Goal: Task Accomplishment & Management: Manage account settings

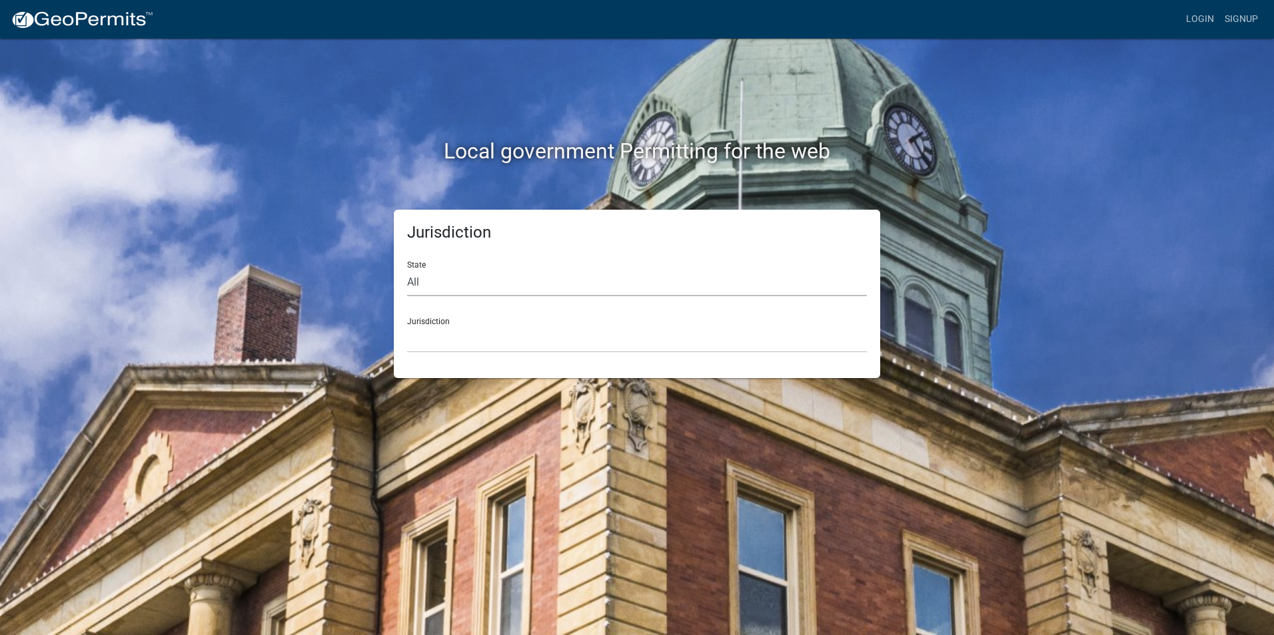
click at [430, 274] on select "All Colorado Georgia Indiana Iowa Kansas Minnesota Ohio South Carolina Wisconsin" at bounding box center [637, 282] width 460 height 27
select select "Indiana"
click at [407, 269] on select "All Colorado Georgia Indiana Iowa Kansas Minnesota Ohio South Carolina Wisconsin" at bounding box center [637, 282] width 460 height 27
click at [424, 340] on select "City of Charlestown, Indiana City of Jeffersonville, Indiana City of Logansport…" at bounding box center [637, 339] width 460 height 27
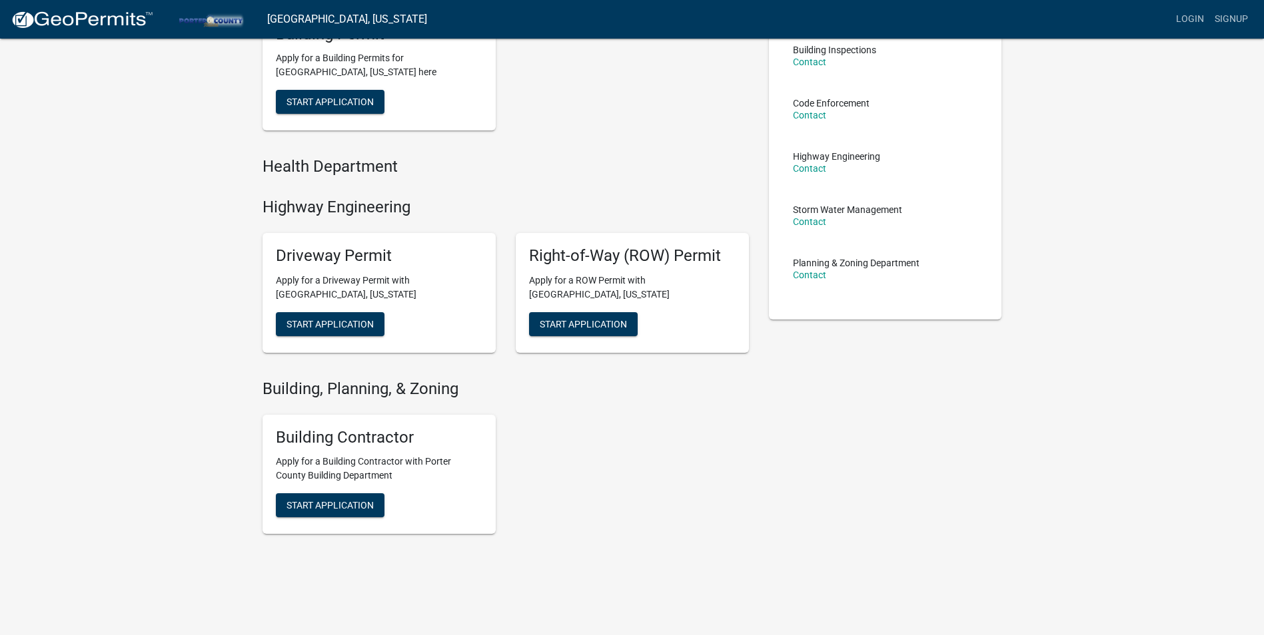
scroll to position [174, 0]
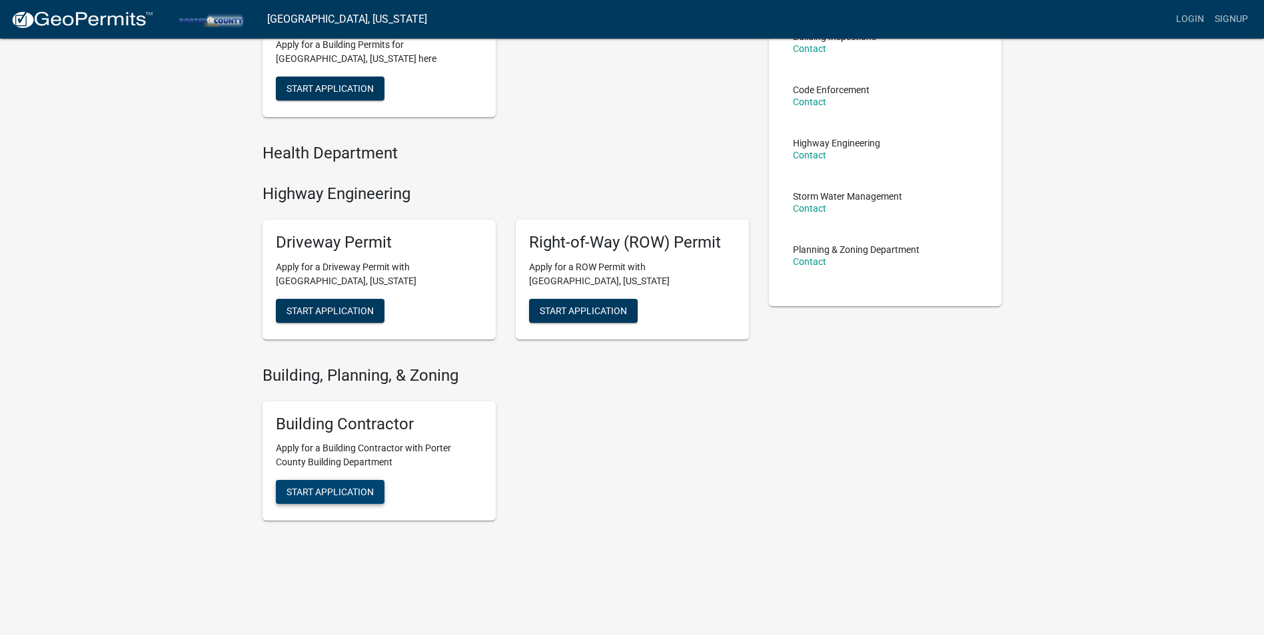
click at [329, 94] on span "Start Application" at bounding box center [329, 88] width 87 height 11
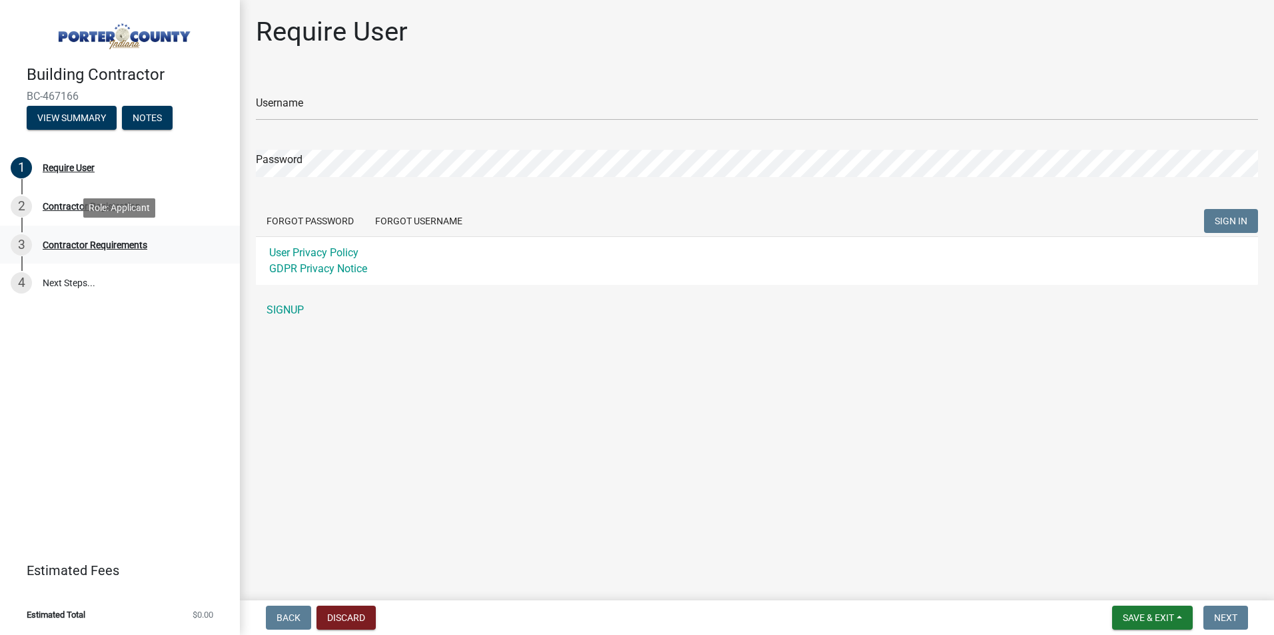
click at [95, 242] on div "Contractor Requirements" at bounding box center [95, 244] width 105 height 9
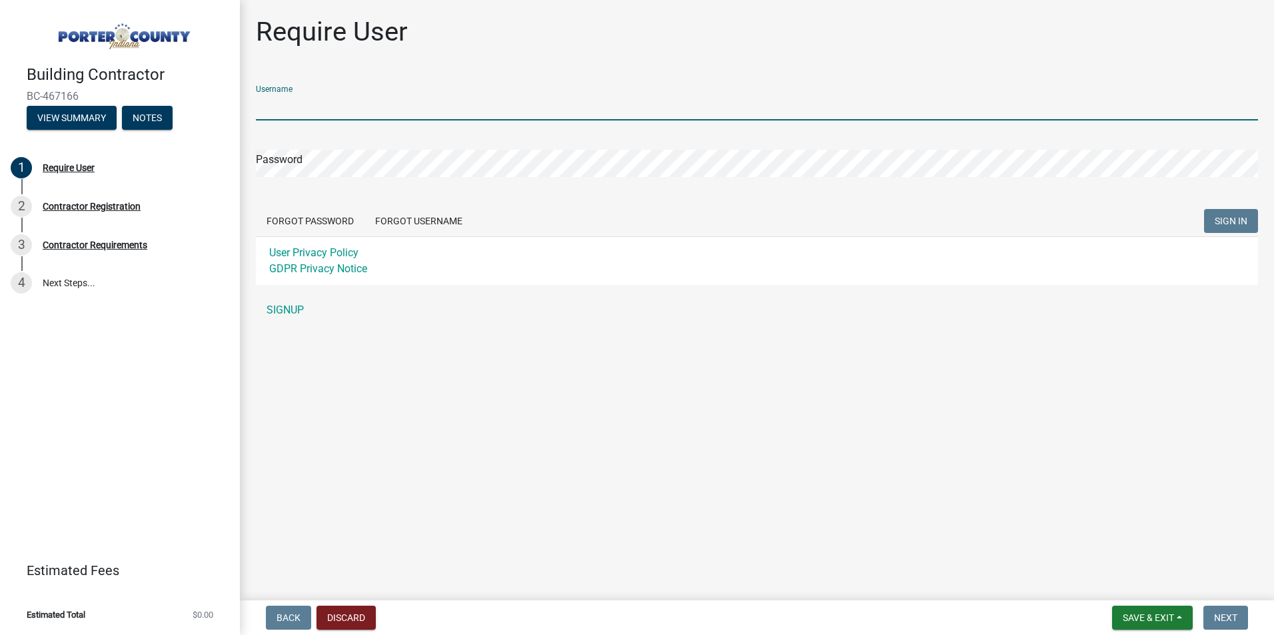
click at [302, 105] on input "Username" at bounding box center [757, 106] width 1002 height 27
type input "MasterTile"
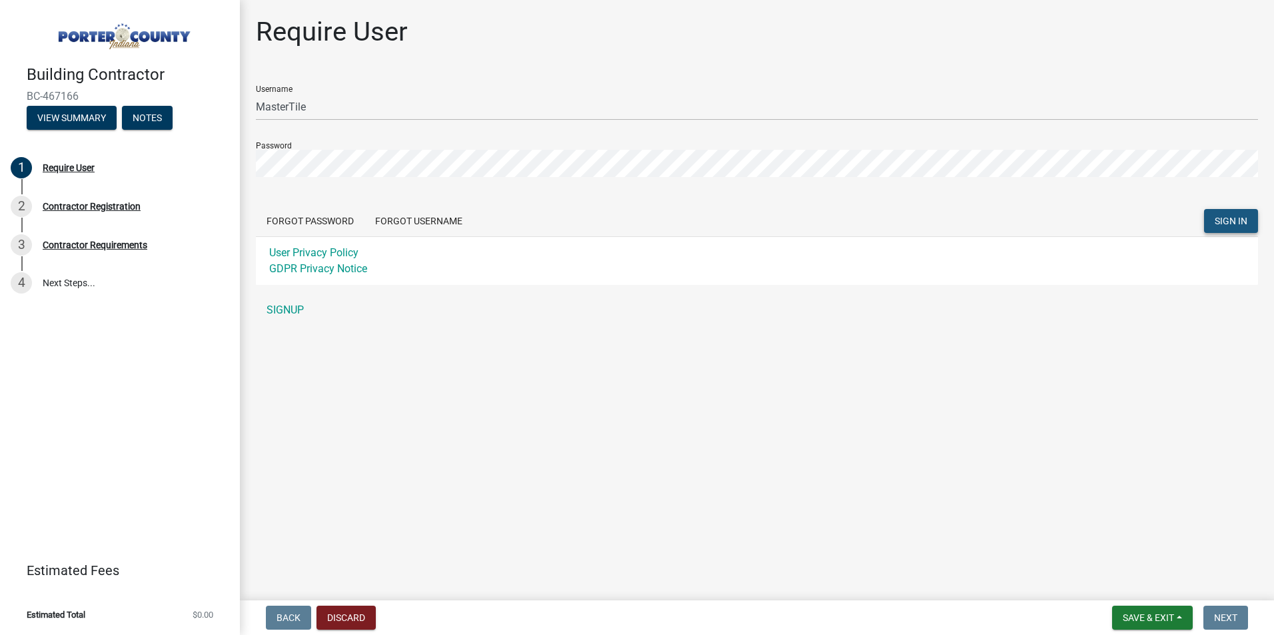
click at [1226, 219] on span "SIGN IN" at bounding box center [1230, 221] width 33 height 11
click at [317, 222] on button "Forgot Password" at bounding box center [310, 221] width 109 height 24
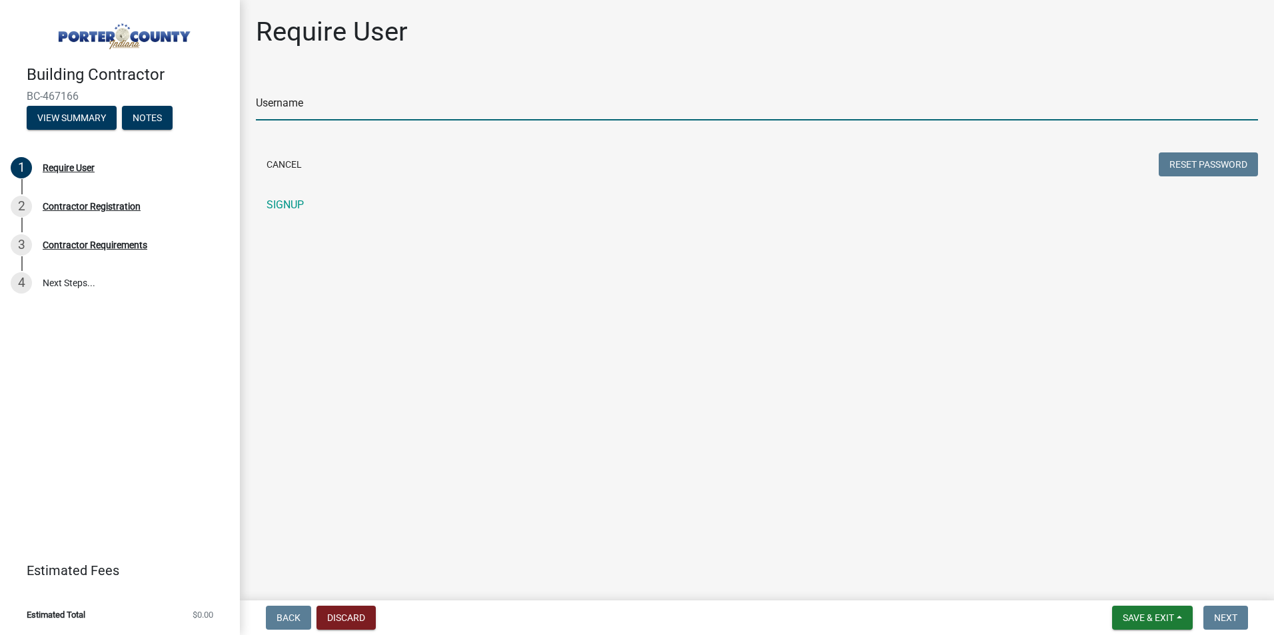
click at [303, 109] on input "Username" at bounding box center [757, 106] width 1002 height 27
type input "Master Tile"
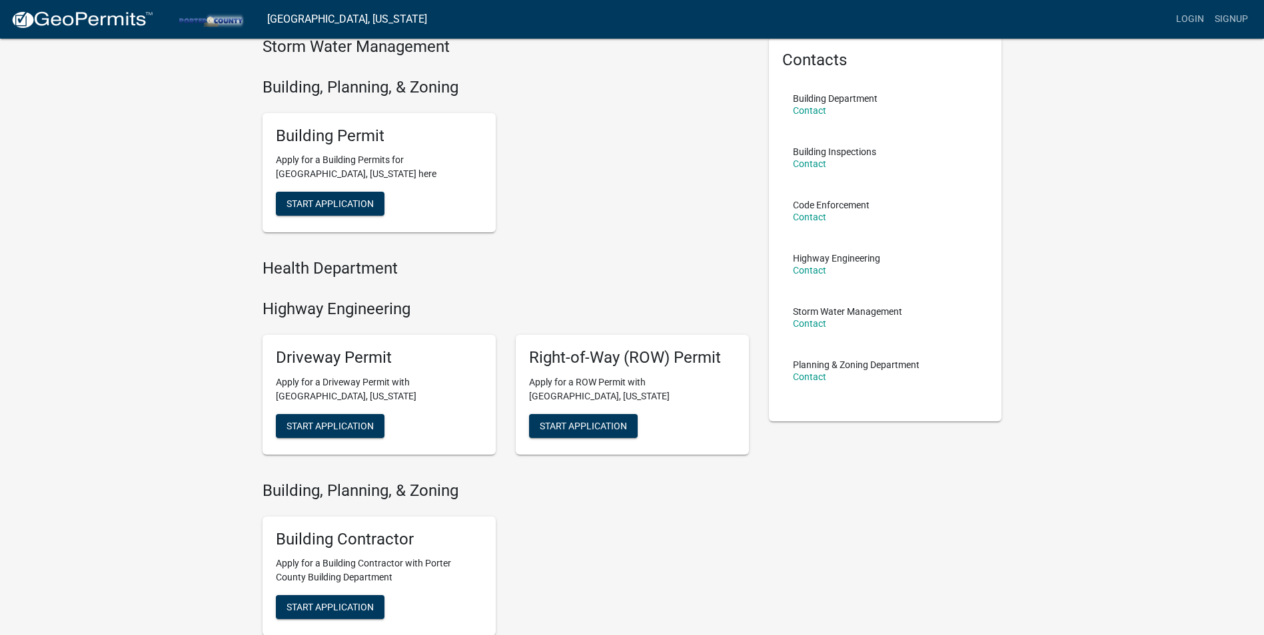
scroll to position [174, 0]
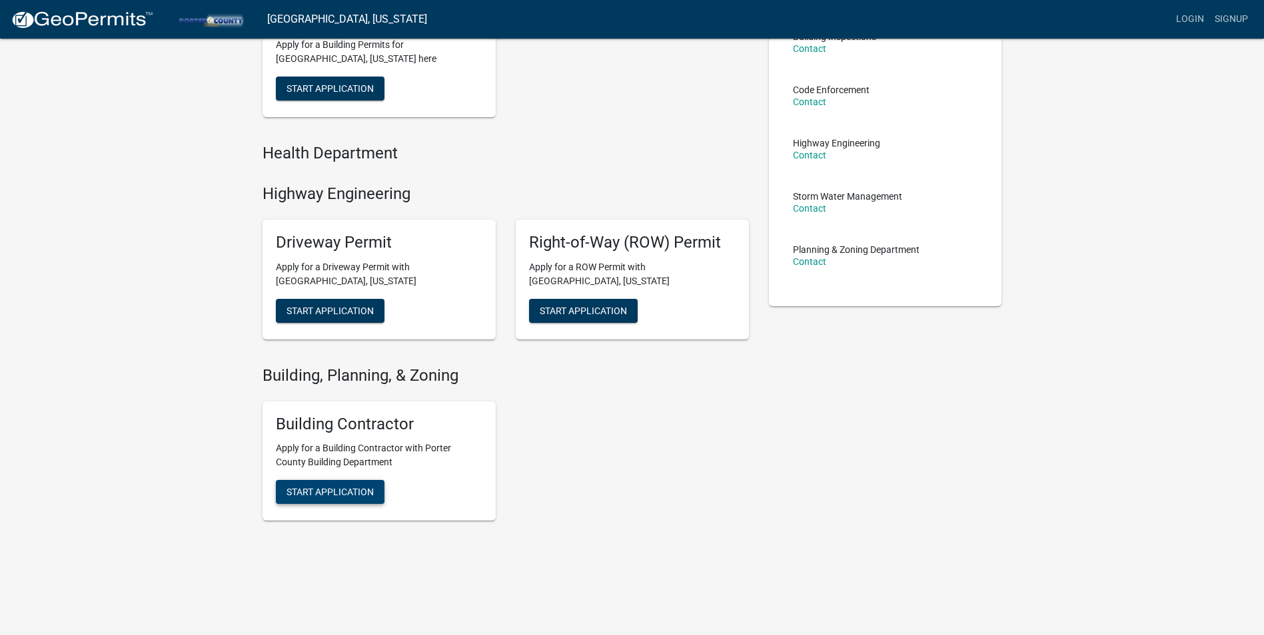
click at [311, 94] on span "Start Application" at bounding box center [329, 88] width 87 height 11
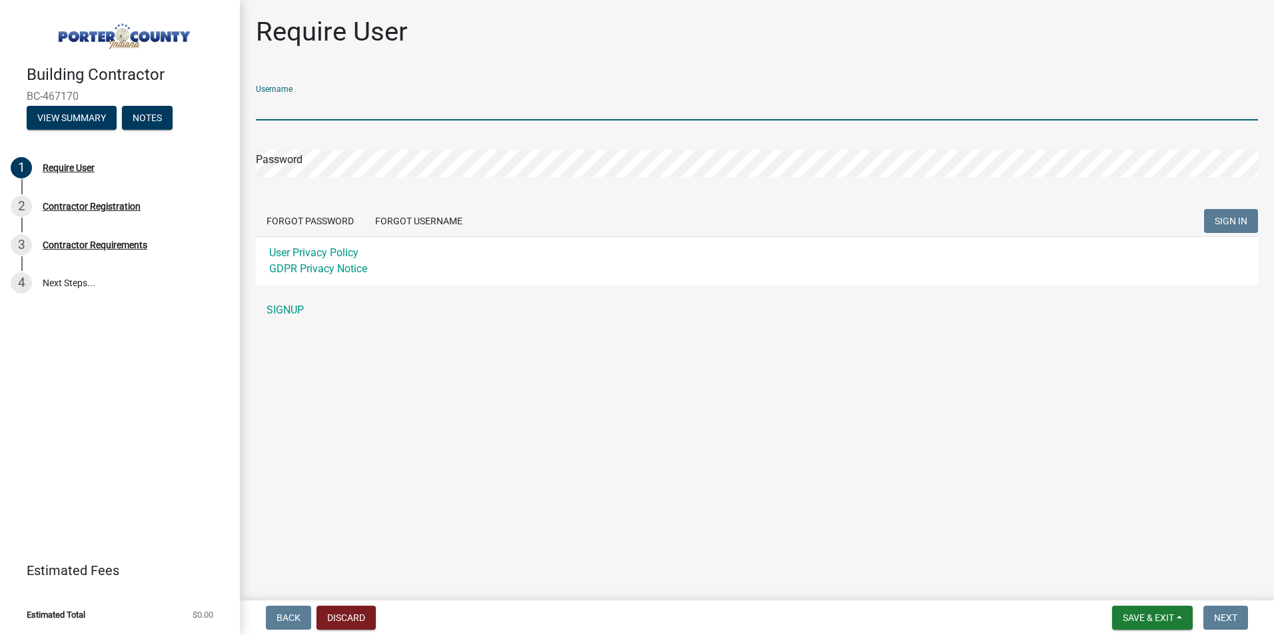
drag, startPoint x: 295, startPoint y: 111, endPoint x: 302, endPoint y: 108, distance: 7.2
click at [295, 111] on input "Username" at bounding box center [757, 106] width 1002 height 27
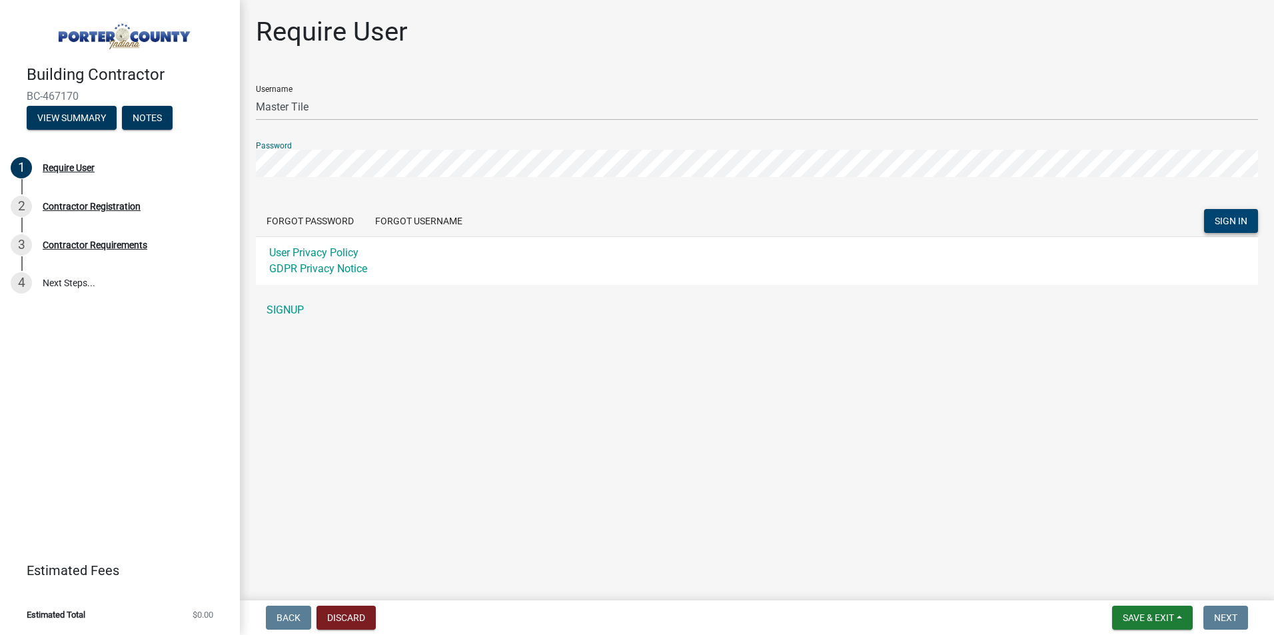
click at [1212, 224] on button "SIGN IN" at bounding box center [1231, 221] width 54 height 24
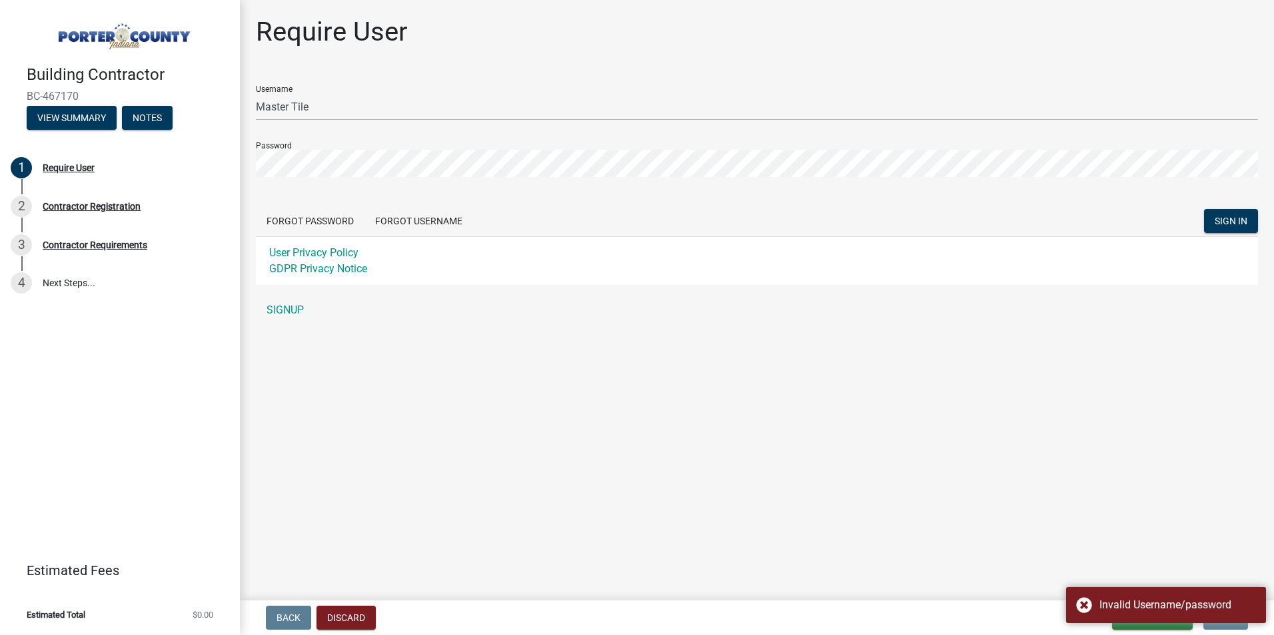
click at [641, 439] on main "Require User Username Master Tile Password Forgot Password Forgot Username SIGN…" at bounding box center [757, 298] width 1034 height 596
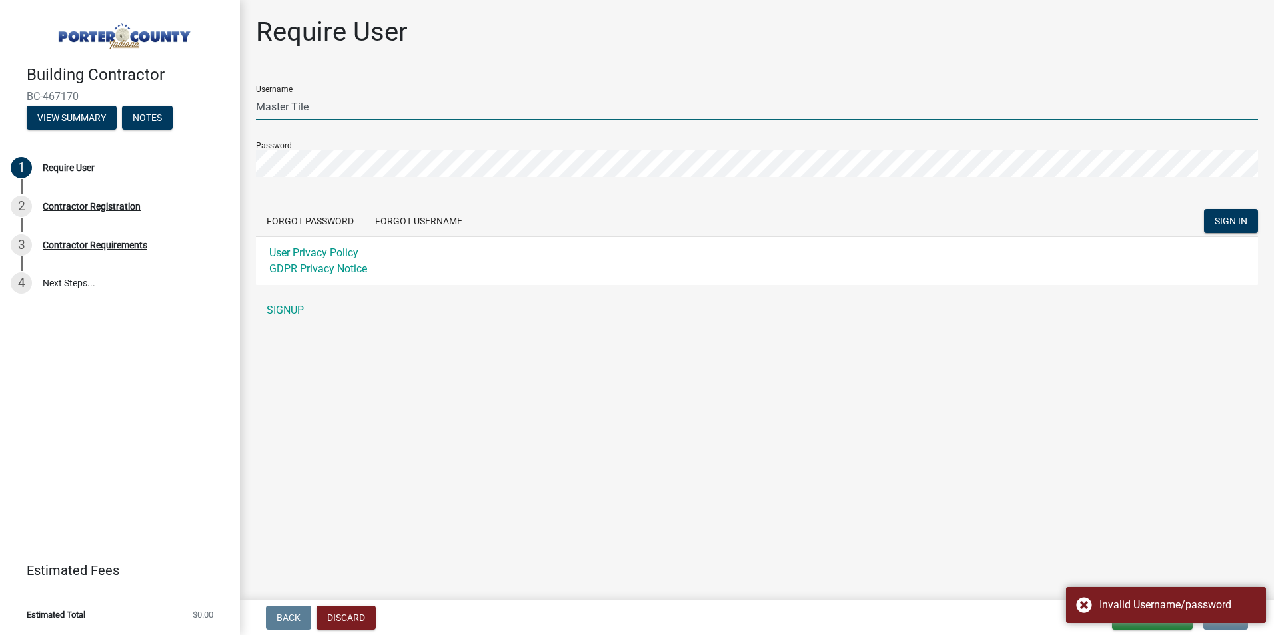
click at [292, 107] on input "Master Tile" at bounding box center [757, 106] width 1002 height 27
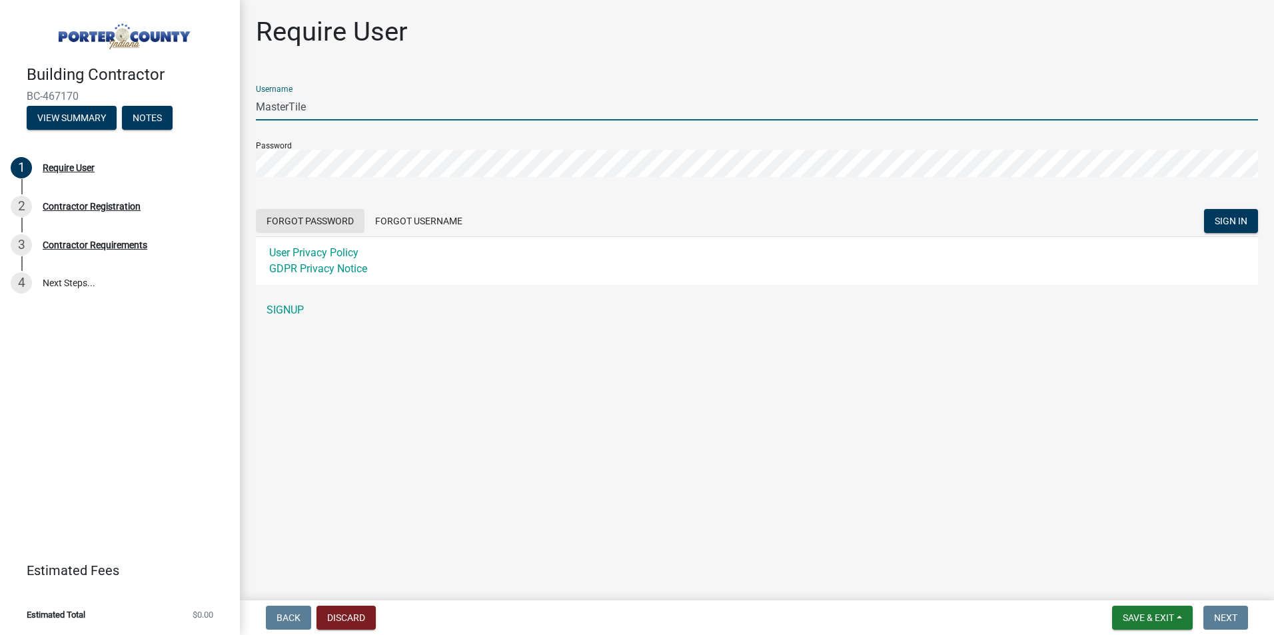
type input "MasterTile"
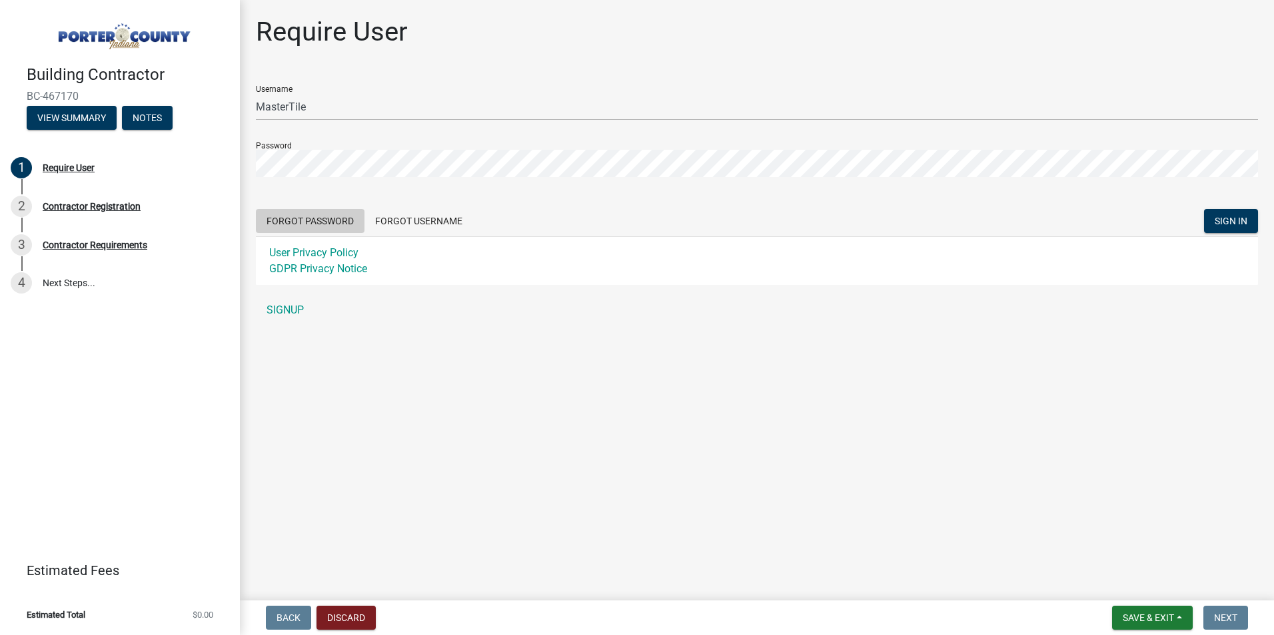
click at [304, 217] on button "Forgot Password" at bounding box center [310, 221] width 109 height 24
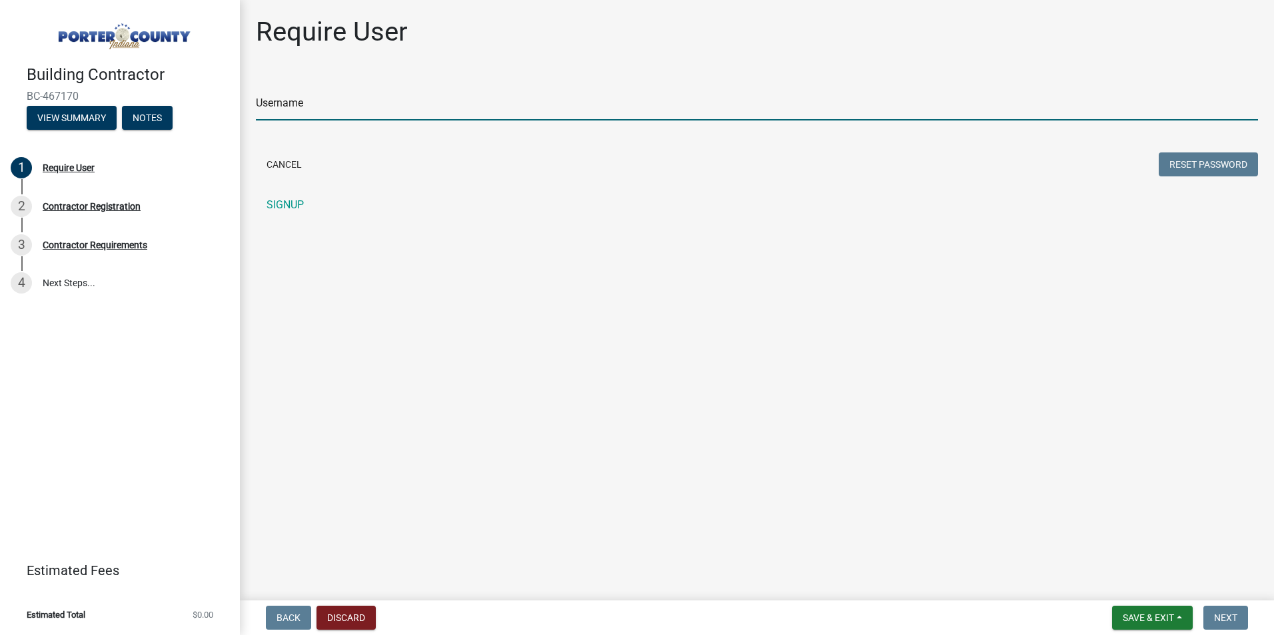
click at [294, 114] on input "Username" at bounding box center [757, 106] width 1002 height 27
type input "MasterTile"
click at [1186, 167] on button "Reset Password" at bounding box center [1207, 165] width 99 height 24
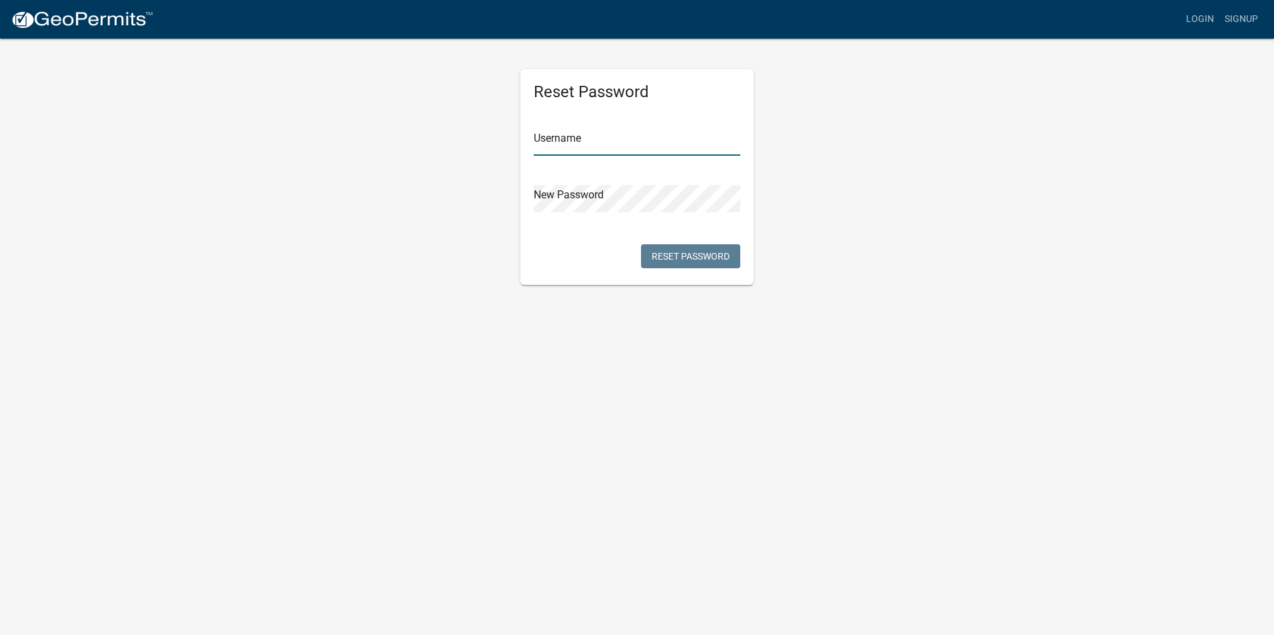
click at [588, 147] on input "text" at bounding box center [637, 142] width 206 height 27
type input "MasterTile"
click at [697, 256] on button "Reset Password" at bounding box center [690, 256] width 99 height 24
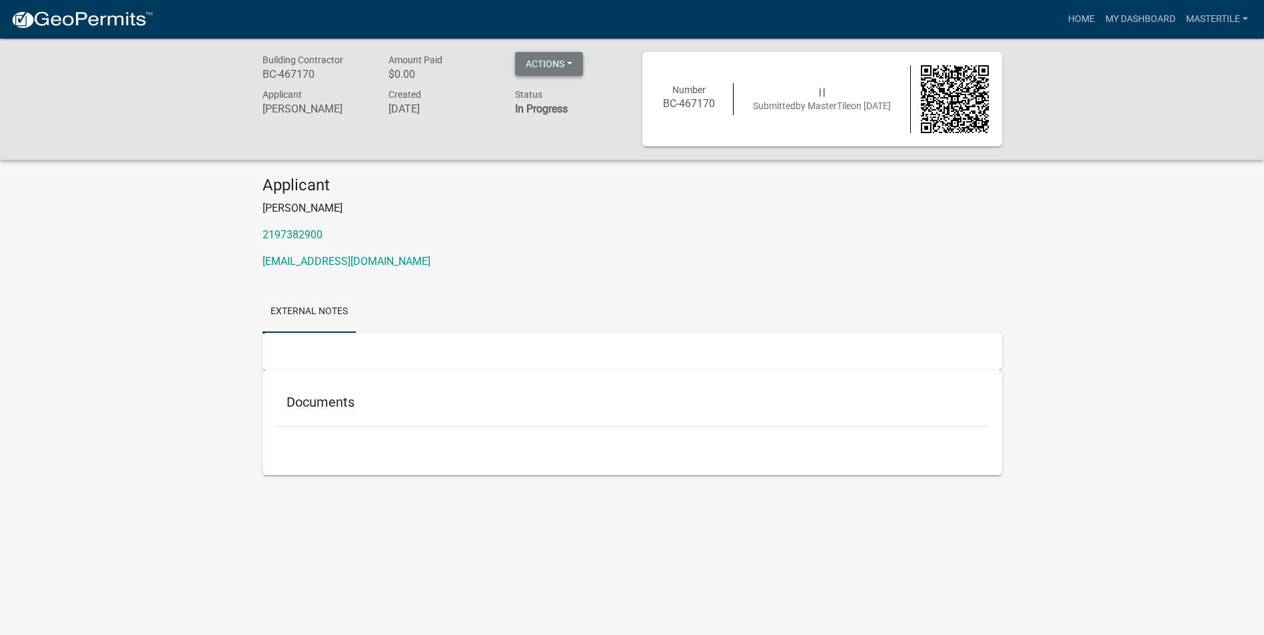
click at [574, 63] on button "Actions" at bounding box center [549, 64] width 68 height 24
click at [574, 61] on button "Actions" at bounding box center [549, 64] width 68 height 24
click at [324, 406] on h5 "Documents" at bounding box center [631, 402] width 691 height 16
click at [342, 400] on h5 "Documents" at bounding box center [631, 402] width 691 height 16
click at [325, 320] on link "External Notes" at bounding box center [308, 312] width 93 height 43
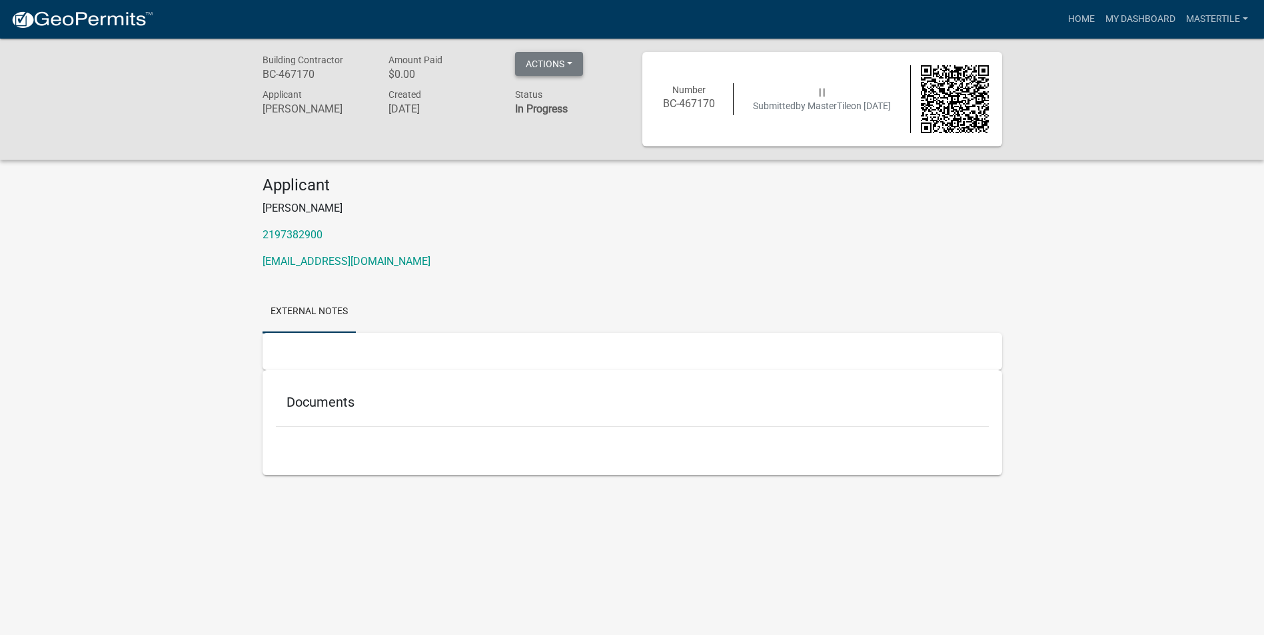
click at [550, 57] on button "Actions" at bounding box center [549, 64] width 68 height 24
click at [595, 102] on link "Printer Friendly" at bounding box center [568, 99] width 107 height 32
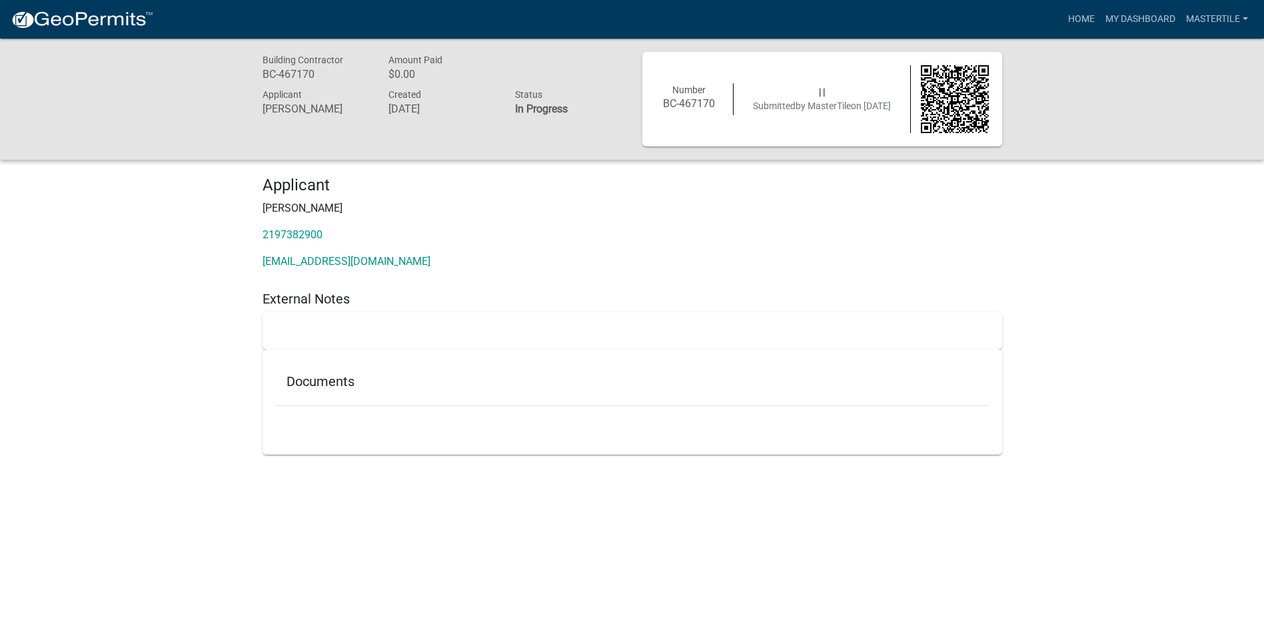
click at [314, 298] on h5 "External Notes" at bounding box center [631, 299] width 739 height 16
click at [331, 385] on h5 "Documents" at bounding box center [631, 382] width 691 height 16
click at [958, 109] on img at bounding box center [955, 99] width 68 height 68
click at [809, 103] on span "by MasterTile" at bounding box center [822, 106] width 55 height 11
click at [683, 102] on h6 "BC-467170" at bounding box center [689, 103] width 68 height 13
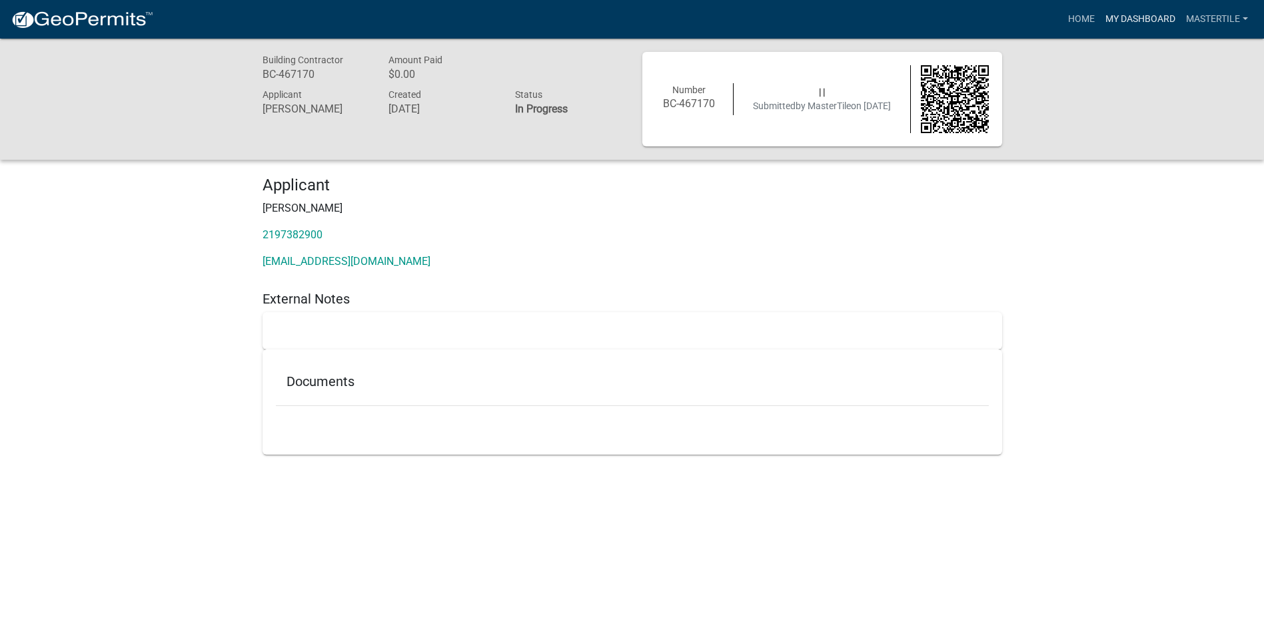
click at [1126, 19] on link "My Dashboard" at bounding box center [1140, 19] width 81 height 25
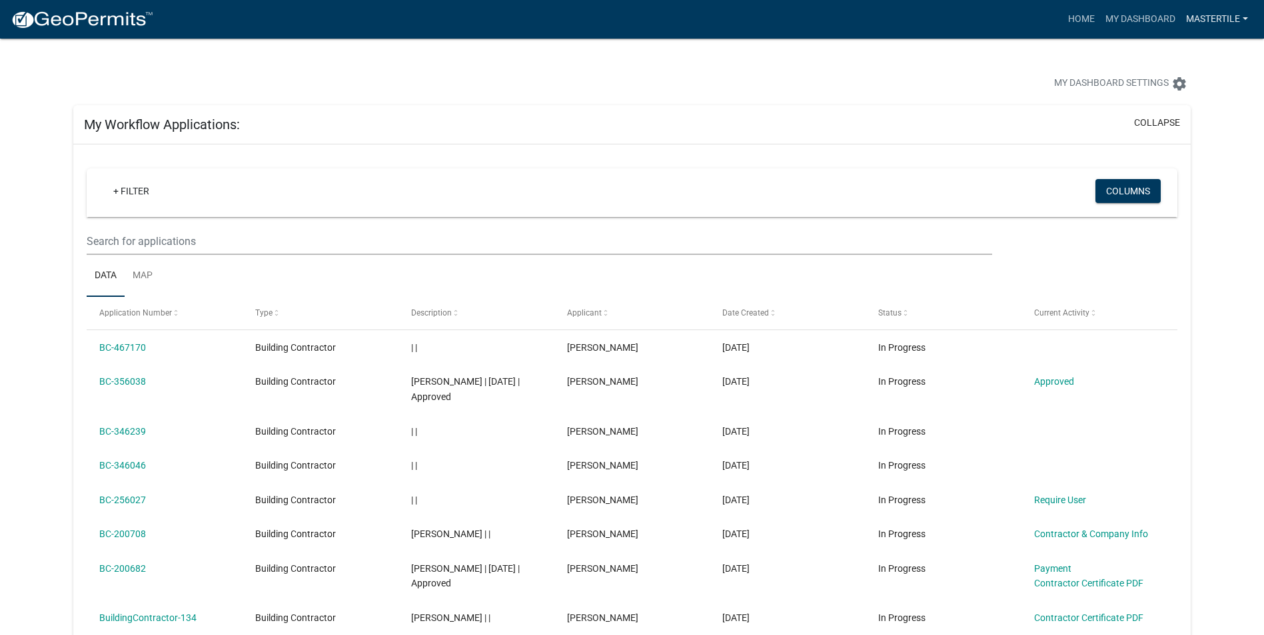
click at [1216, 17] on link "MasterTile" at bounding box center [1216, 19] width 73 height 25
click at [1192, 54] on link "Account" at bounding box center [1196, 55] width 114 height 32
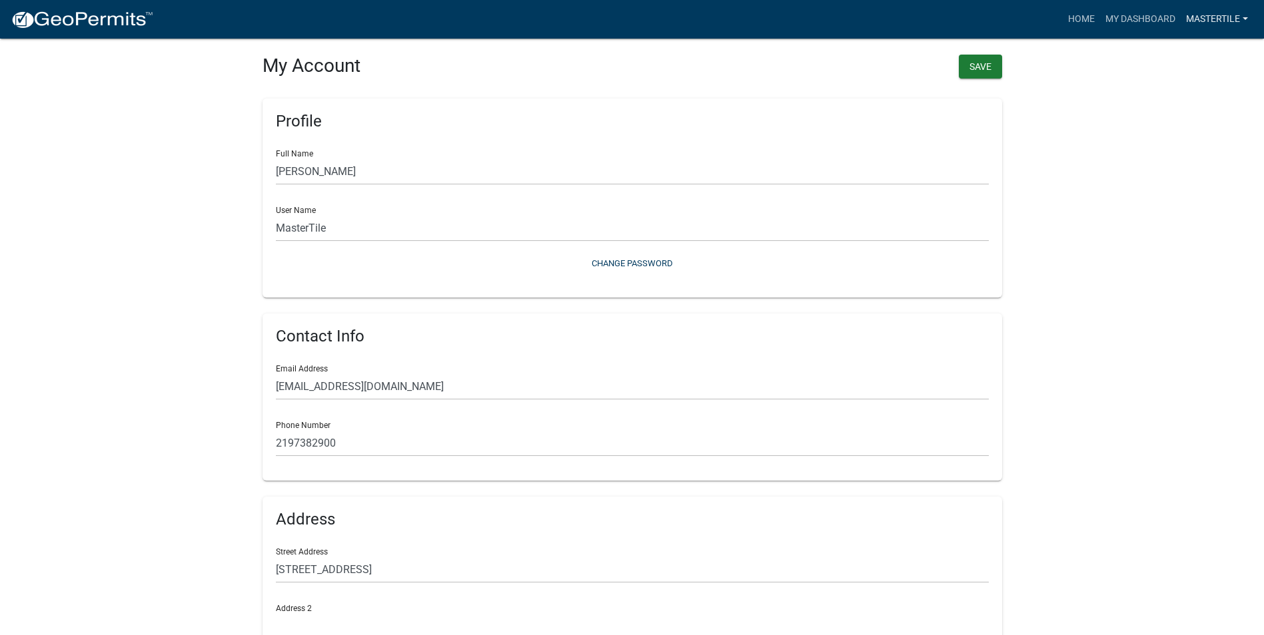
click at [1224, 20] on link "MasterTile" at bounding box center [1216, 19] width 73 height 25
click at [1223, 84] on link "Contractor Profile" at bounding box center [1196, 87] width 114 height 32
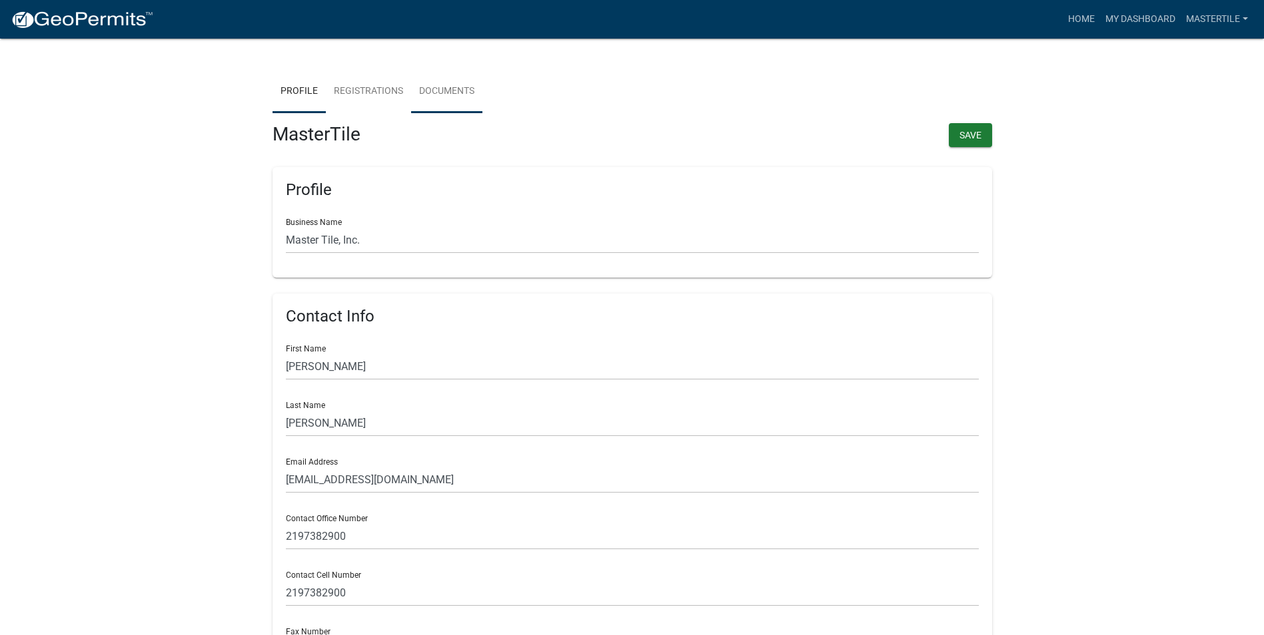
click at [456, 87] on link "Documents" at bounding box center [446, 92] width 71 height 43
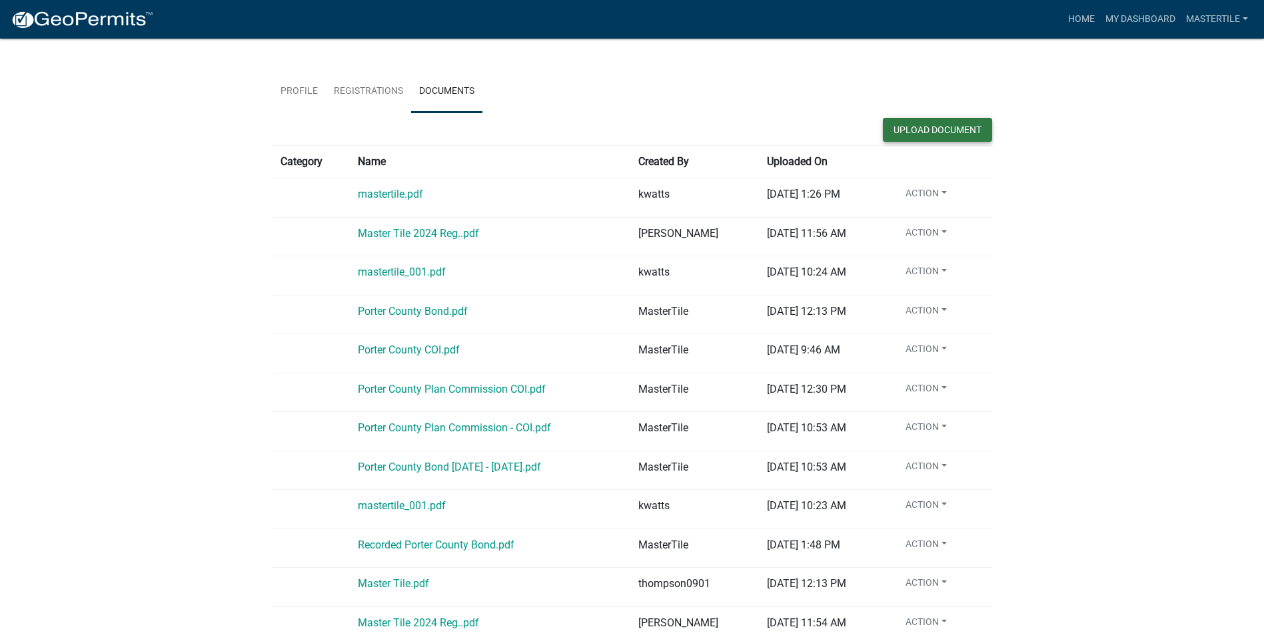
click at [933, 126] on button "Upload Document" at bounding box center [937, 130] width 109 height 24
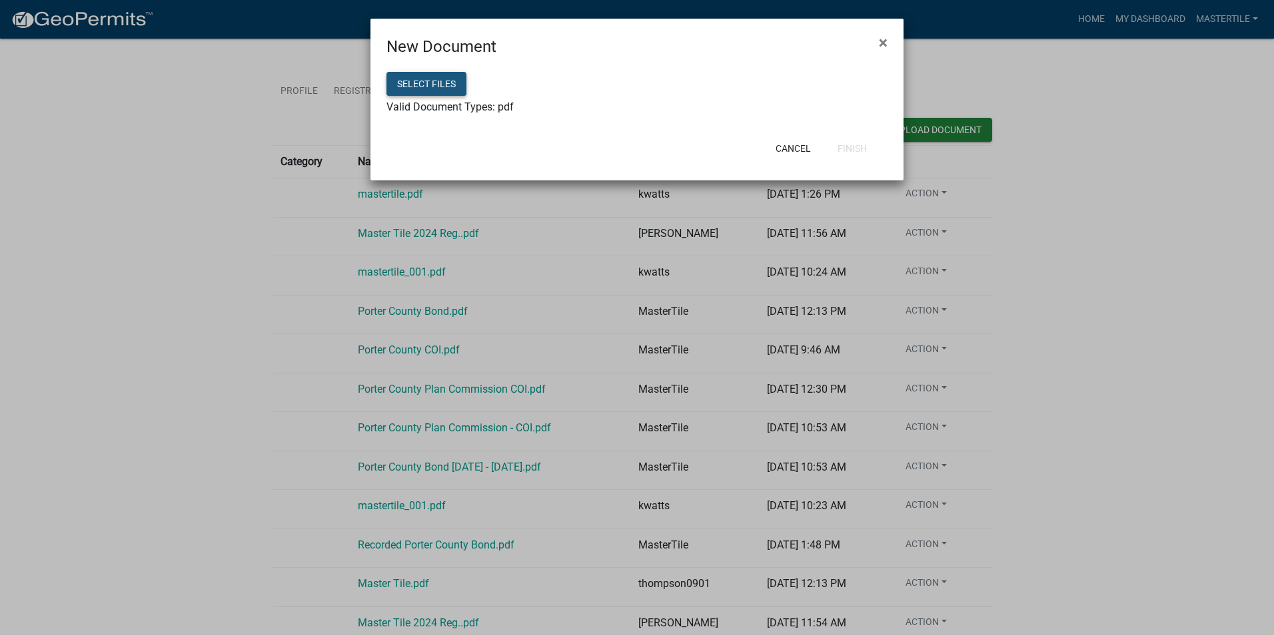
click at [441, 82] on button "Select files" at bounding box center [426, 84] width 80 height 24
click at [852, 149] on button "Finish" at bounding box center [852, 149] width 51 height 24
